Goal: Find specific page/section: Find specific page/section

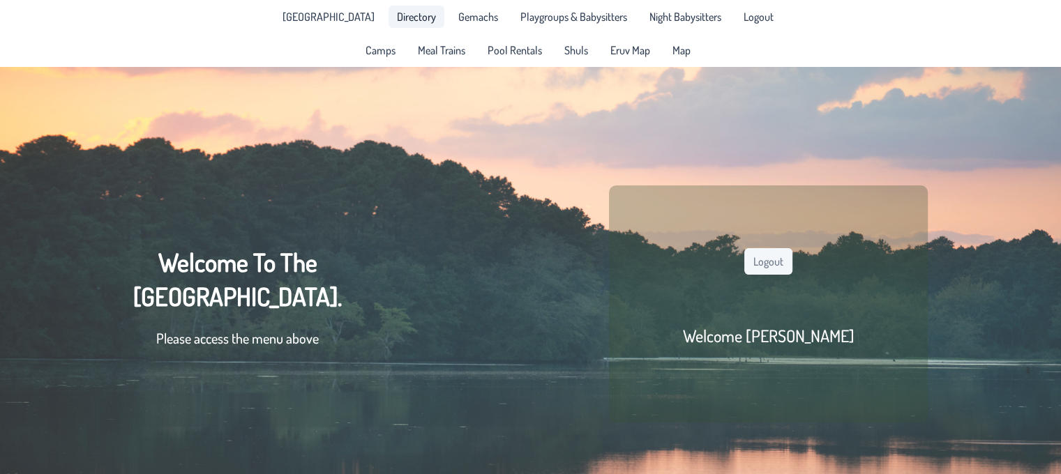
click at [424, 13] on link "Directory" at bounding box center [416, 17] width 56 height 22
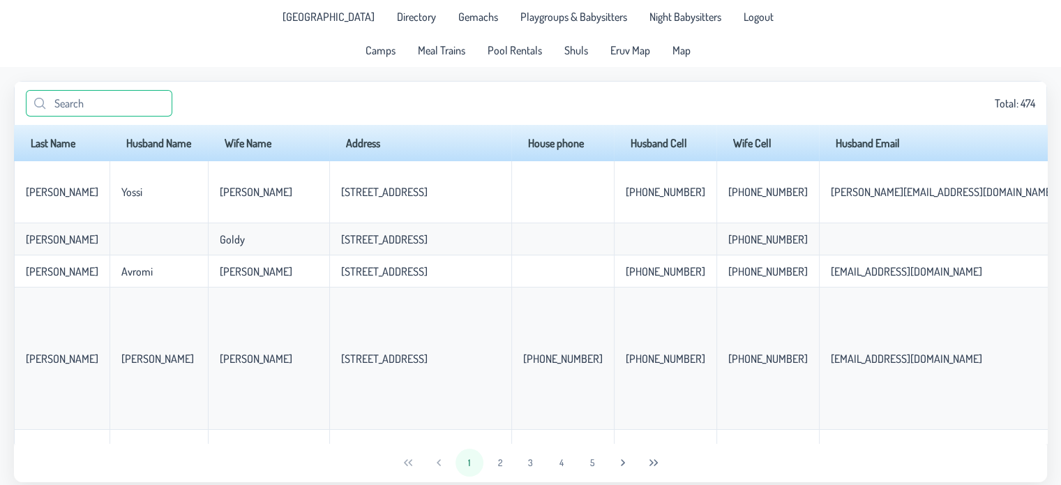
click at [99, 103] on input "text" at bounding box center [99, 103] width 146 height 26
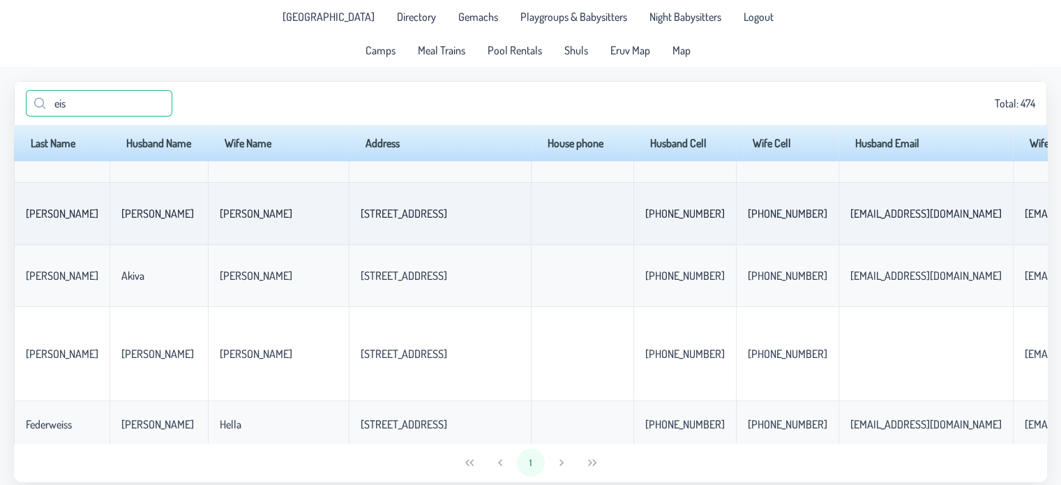
scroll to position [139, 0]
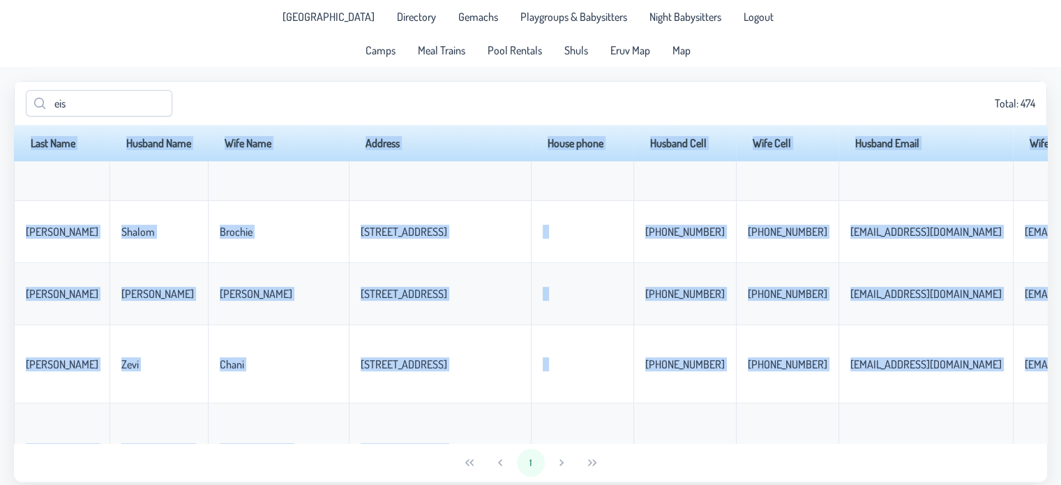
drag, startPoint x: 386, startPoint y: 443, endPoint x: 423, endPoint y: 442, distance: 37.0
click at [423, 442] on div "eis Total: 474 Last Name Husband Name Wife Name Address House phone Husband Cel…" at bounding box center [530, 281] width 1033 height 401
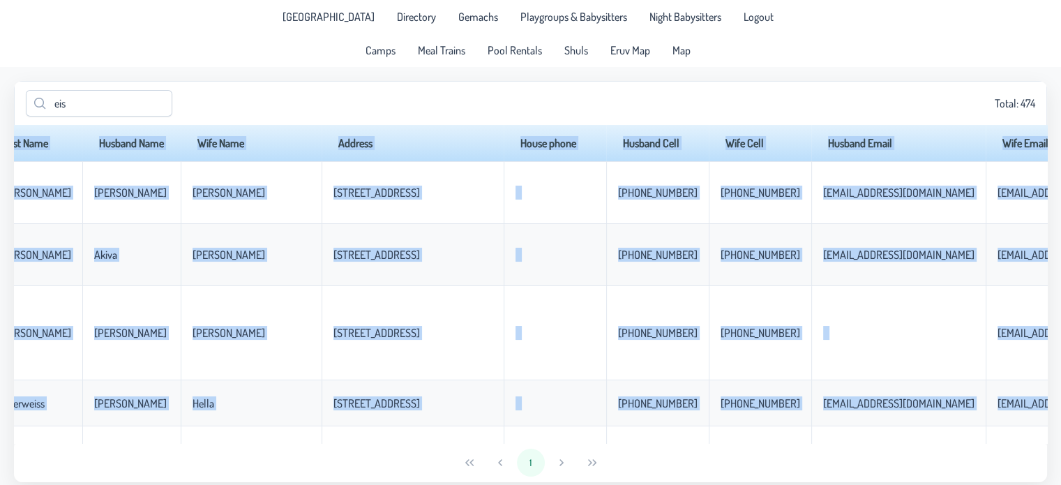
scroll to position [139, 26]
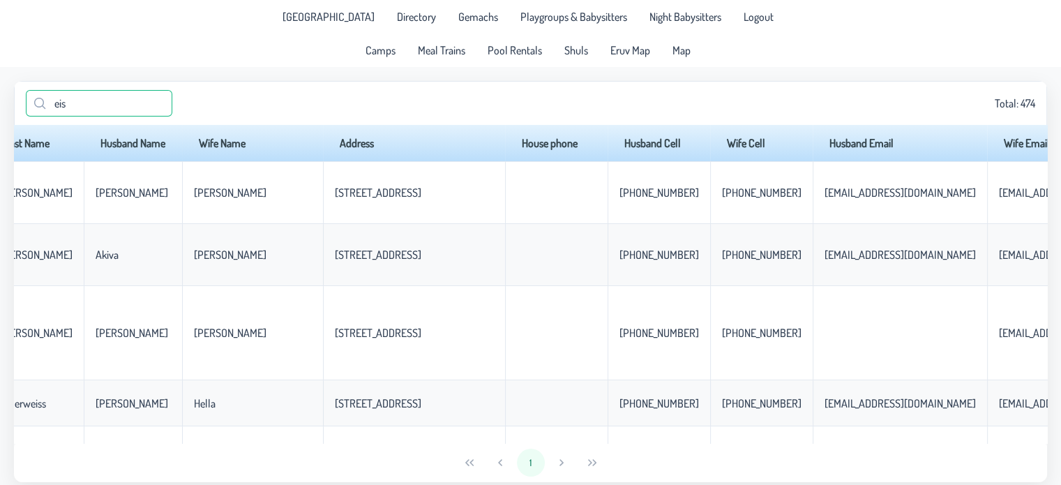
drag, startPoint x: 89, startPoint y: 106, endPoint x: 17, endPoint y: 112, distance: 72.8
click at [17, 112] on div "eis Total: 474" at bounding box center [530, 103] width 1033 height 44
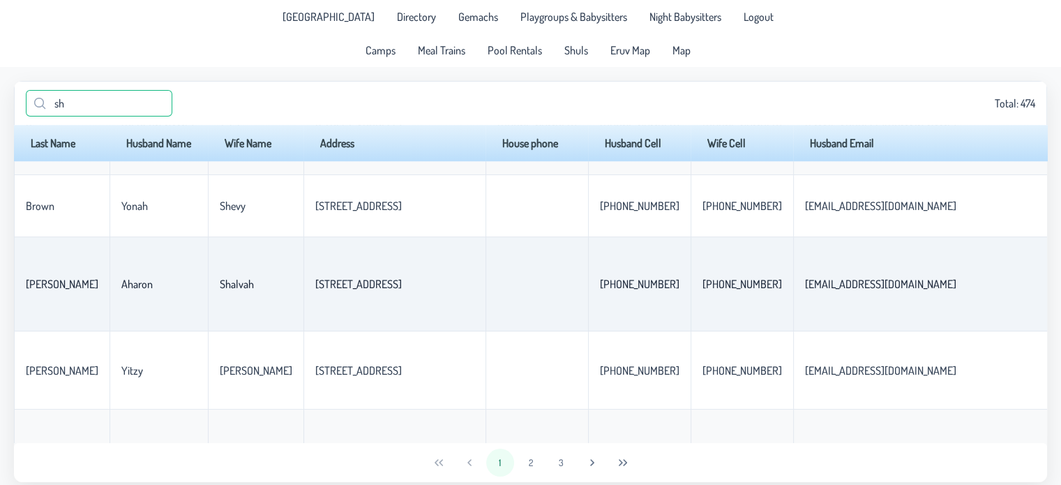
scroll to position [0, 0]
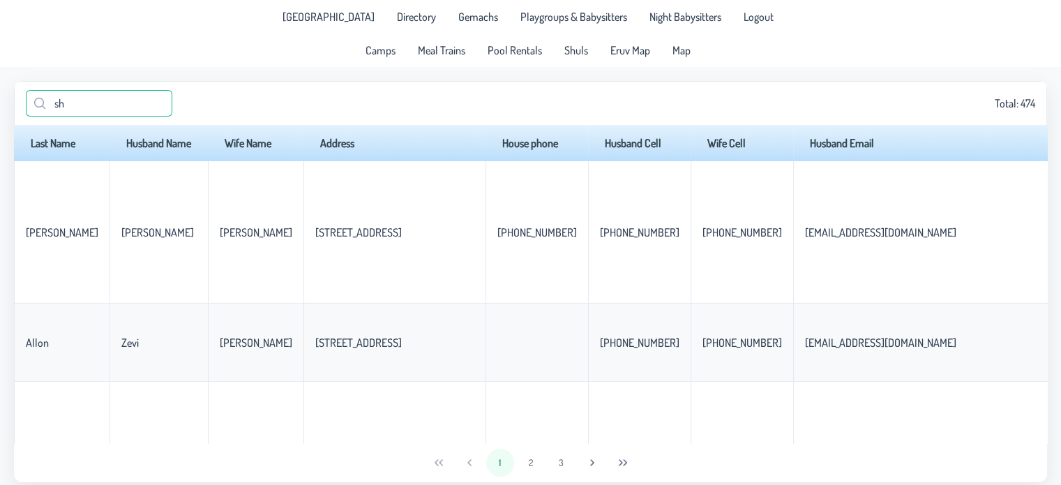
type input "s"
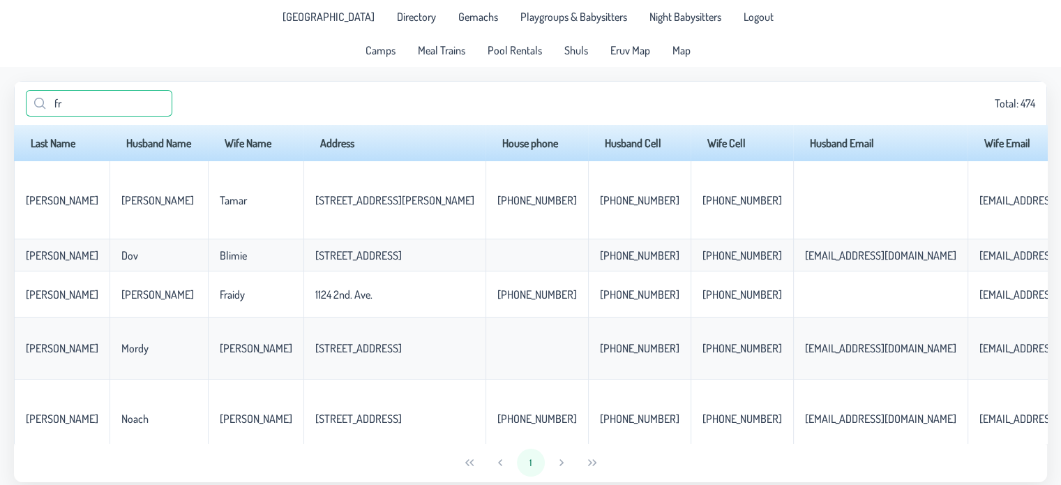
type input "f"
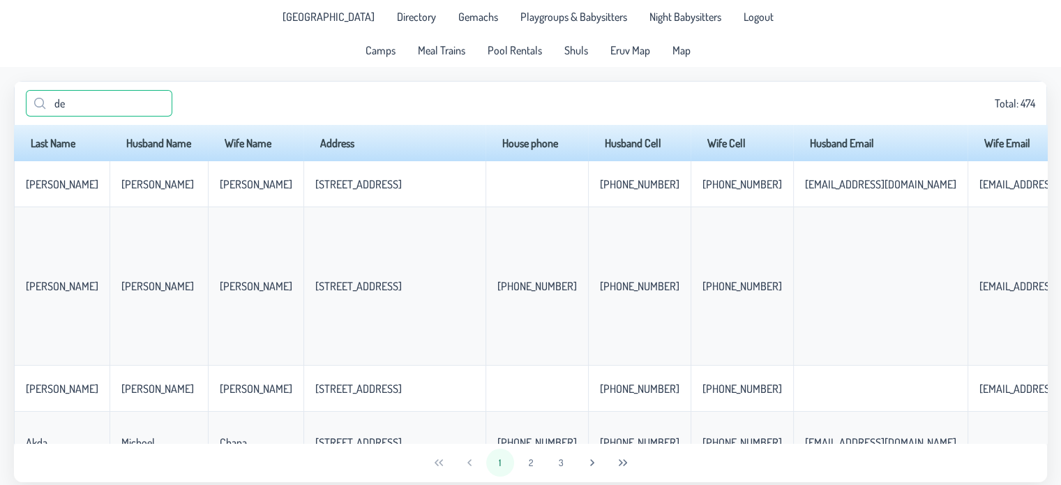
type input "d"
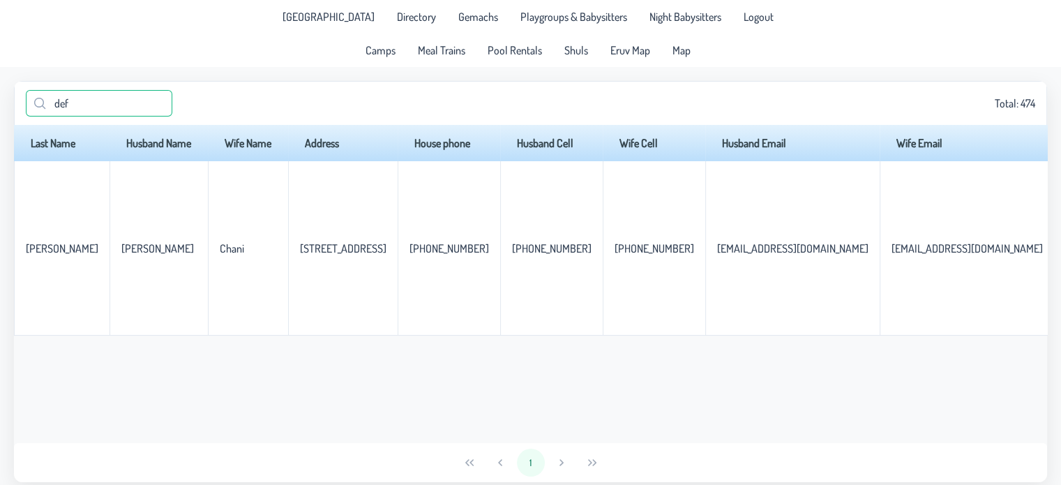
type input "def"
